Goal: Book appointment/travel/reservation

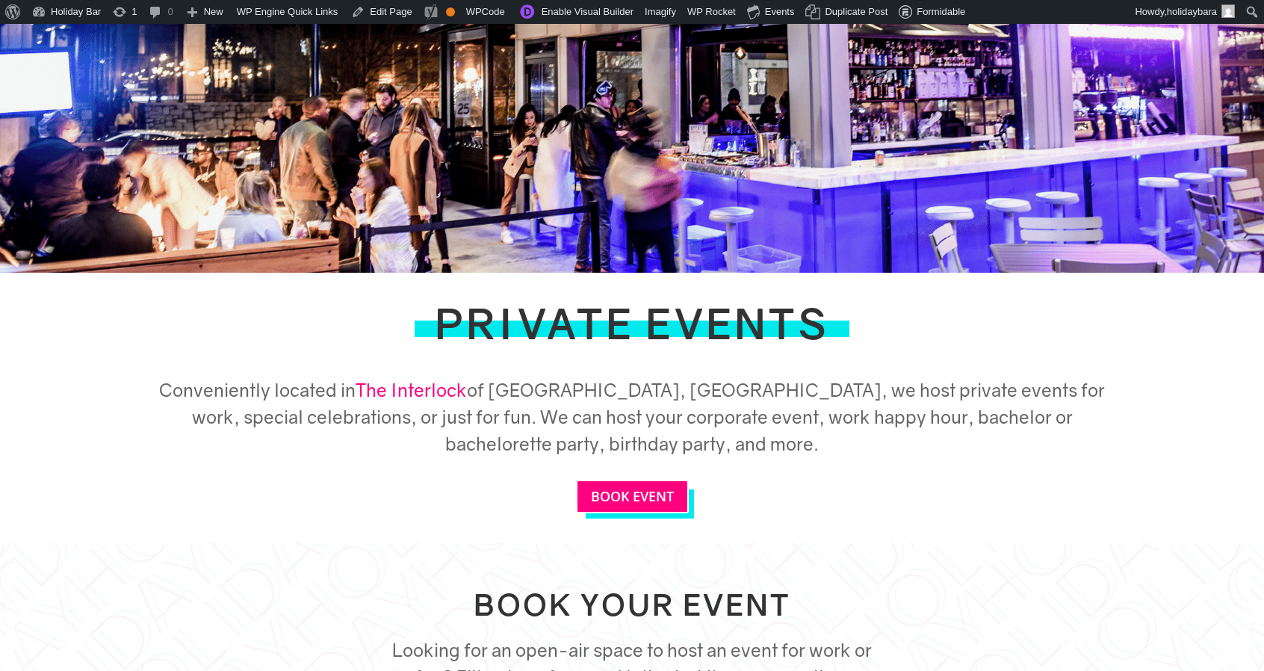
scroll to position [273, 0]
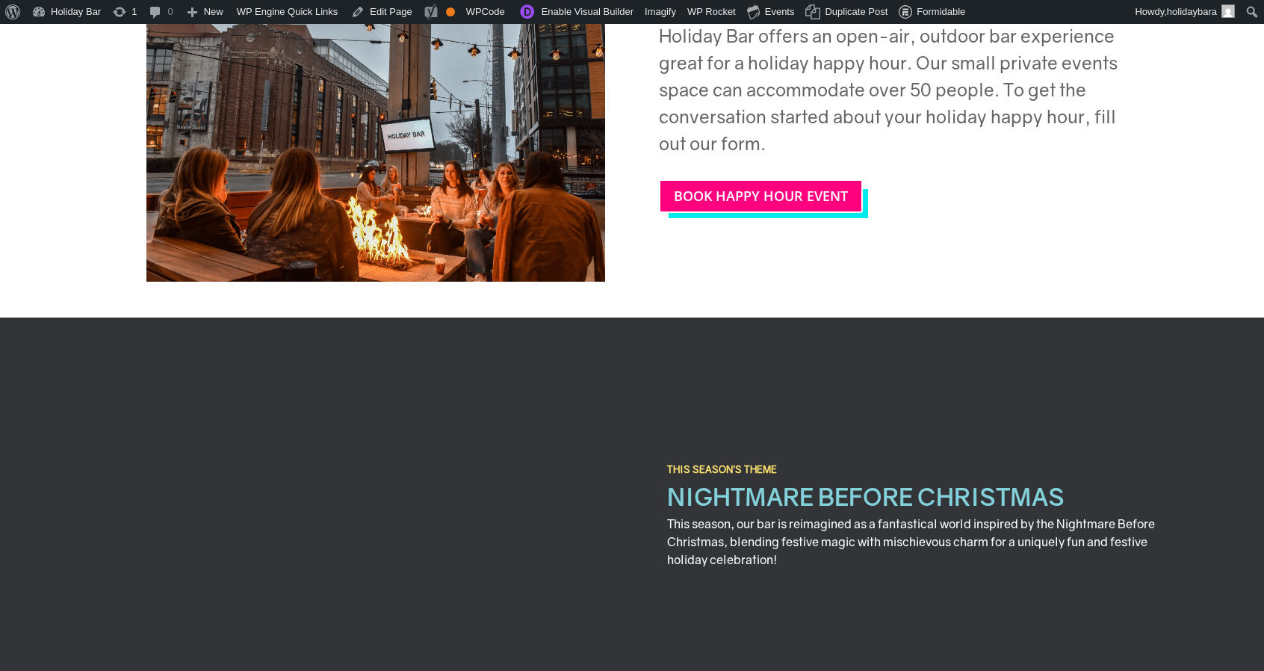
scroll to position [3208, 0]
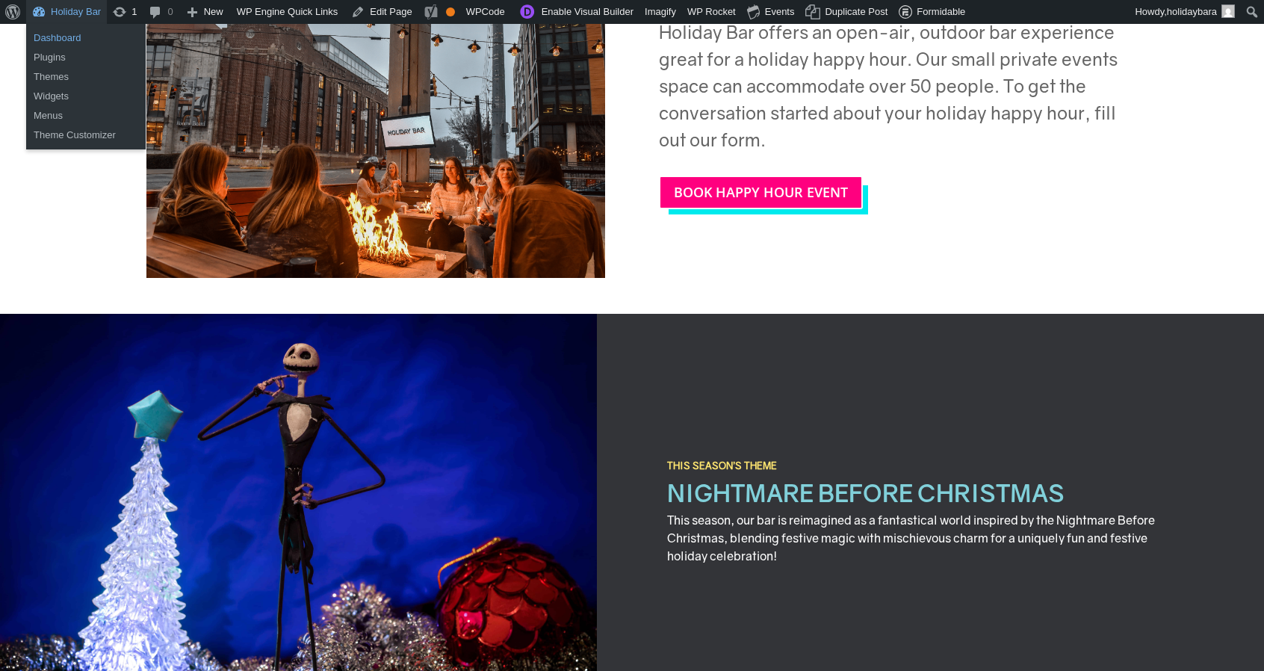
click at [57, 38] on link "Dashboard" at bounding box center [86, 37] width 120 height 19
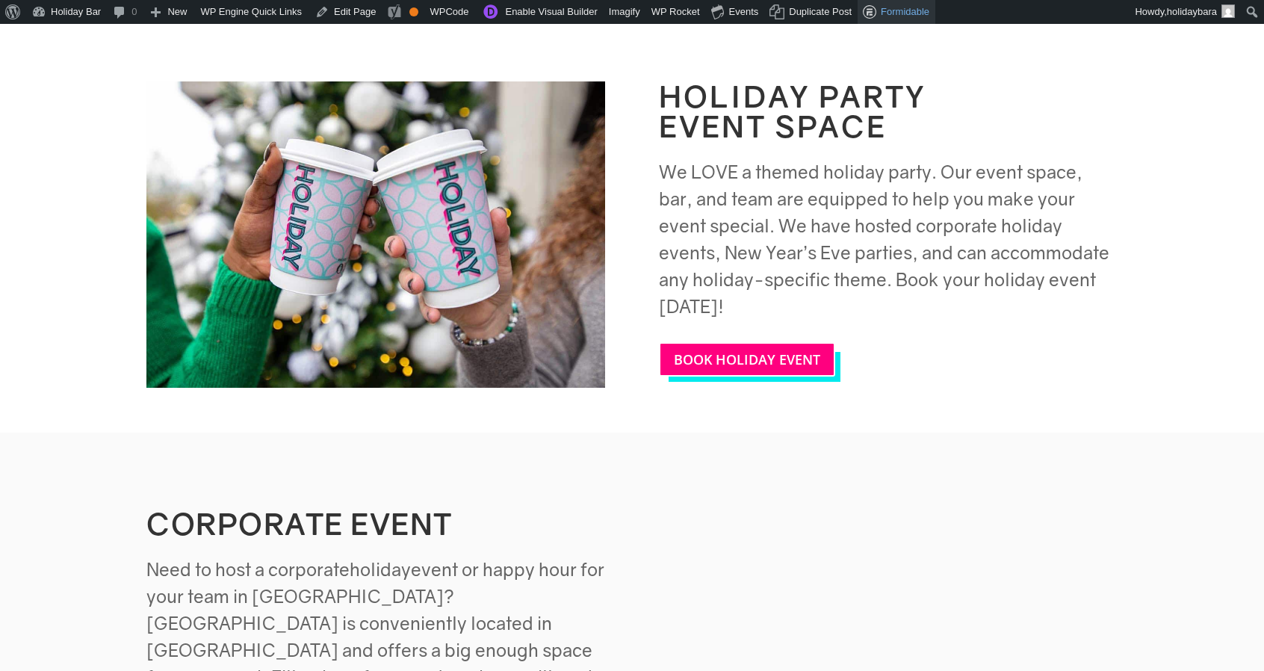
scroll to position [2272, 0]
